Goal: Information Seeking & Learning: Understand process/instructions

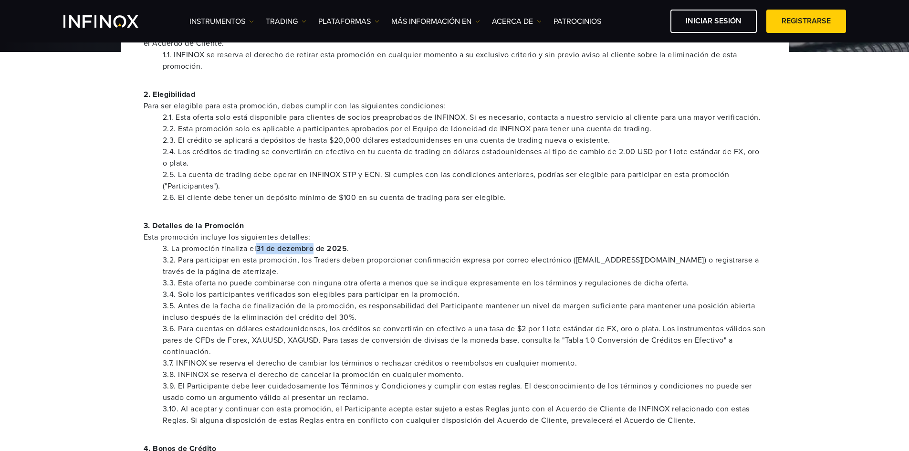
drag, startPoint x: 256, startPoint y: 249, endPoint x: 314, endPoint y: 251, distance: 57.7
click at [314, 251] on strong "31 de dezembro de 2025" at bounding box center [301, 249] width 91 height 10
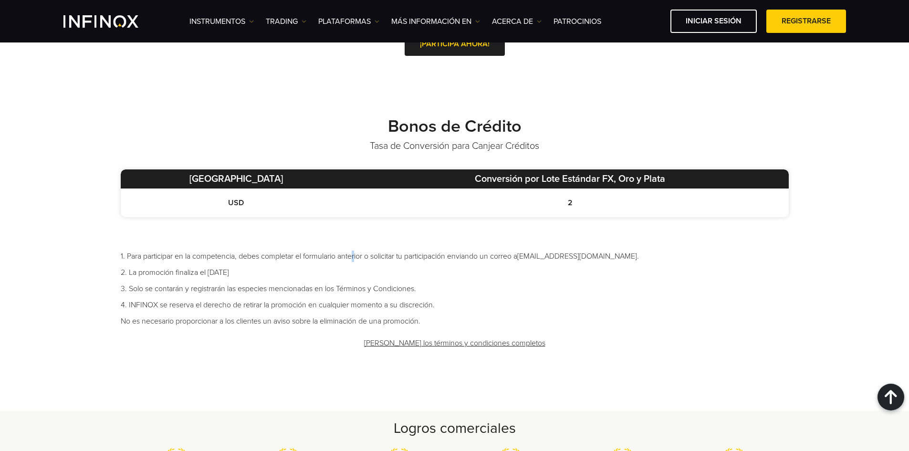
click at [356, 252] on li "1. Para participar en la competencia, debes completar el formulario anterior o …" at bounding box center [455, 255] width 668 height 11
